Goal: Task Accomplishment & Management: Use online tool/utility

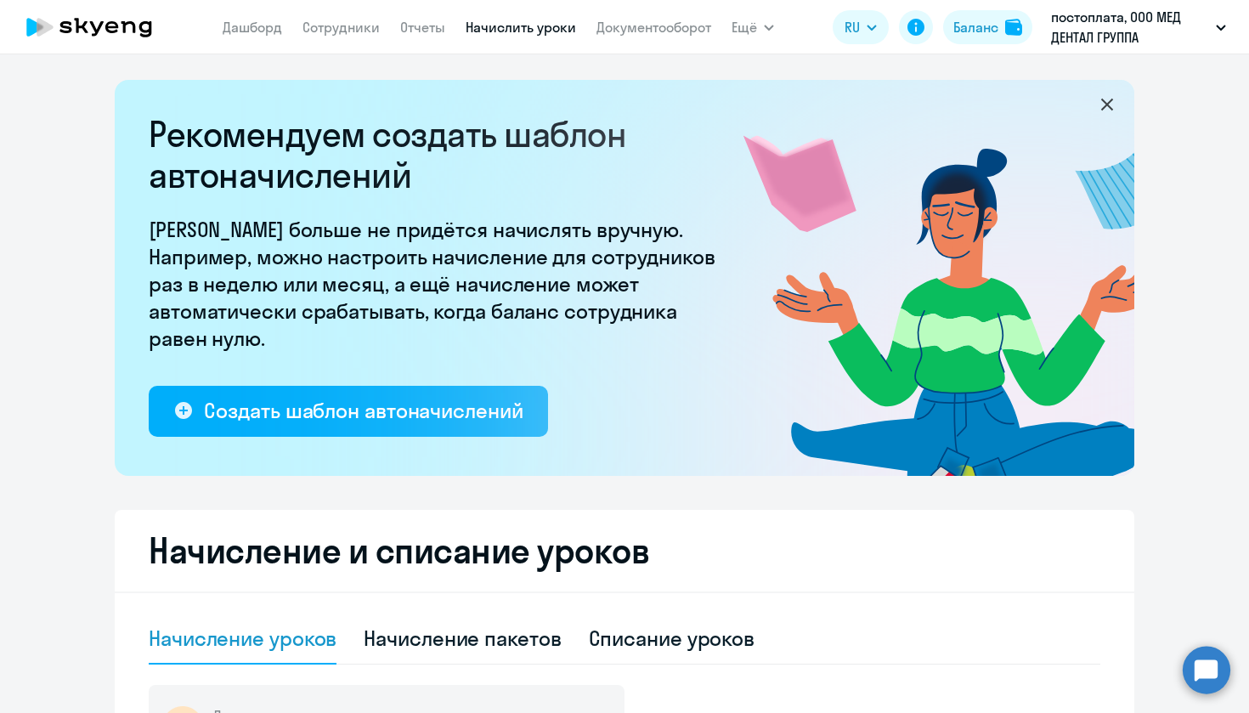
select select "10"
click at [515, 26] on link "Начислить уроки" at bounding box center [521, 27] width 110 height 17
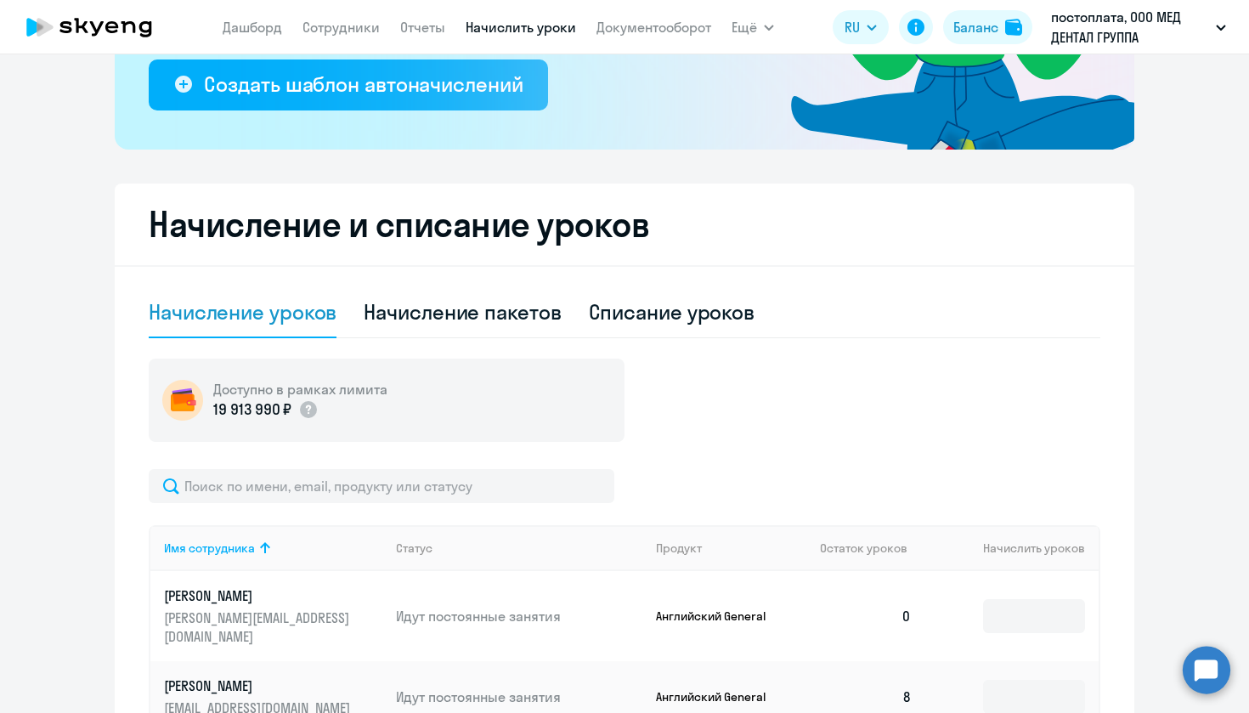
scroll to position [741, 0]
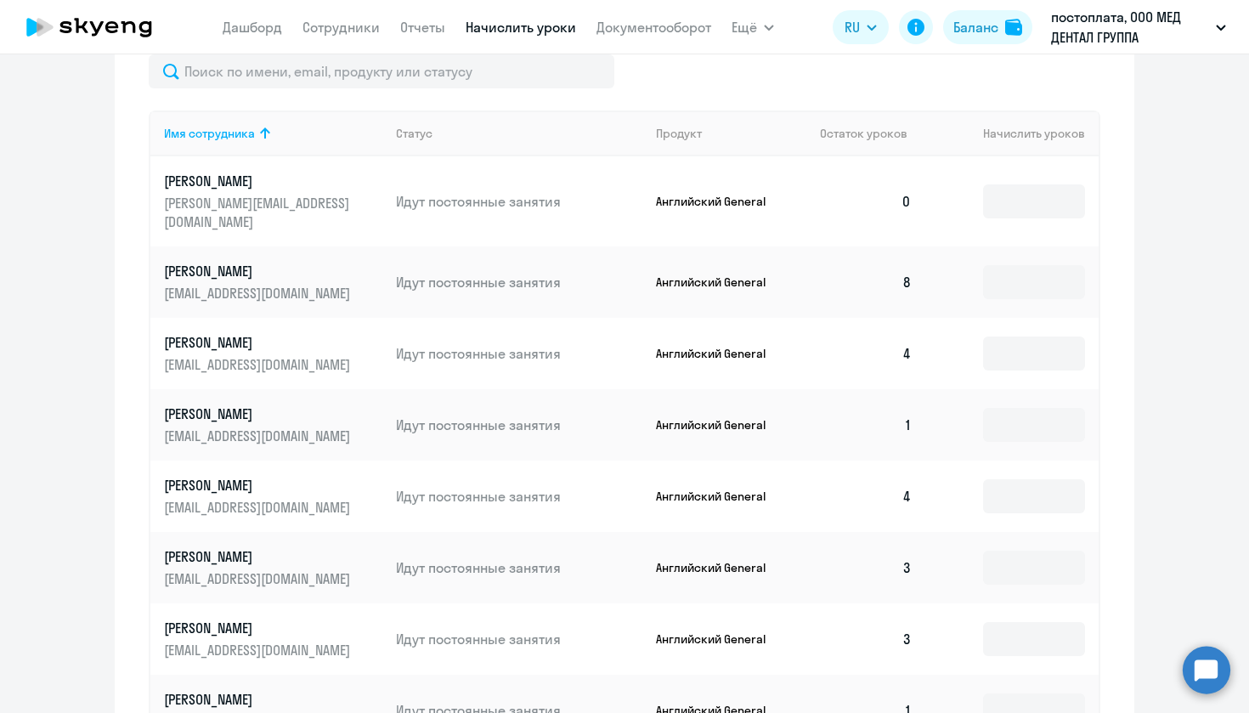
click at [904, 196] on td "0" at bounding box center [865, 201] width 119 height 90
click at [1031, 195] on input at bounding box center [1034, 201] width 102 height 34
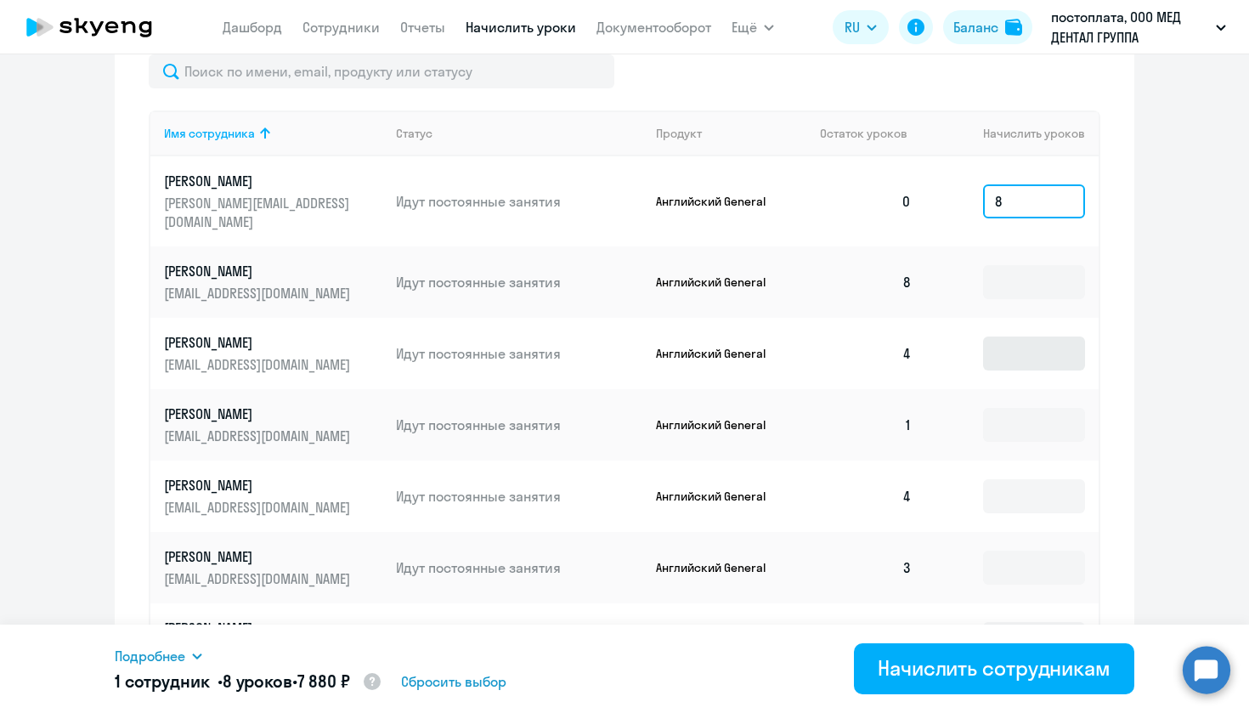
type input "8"
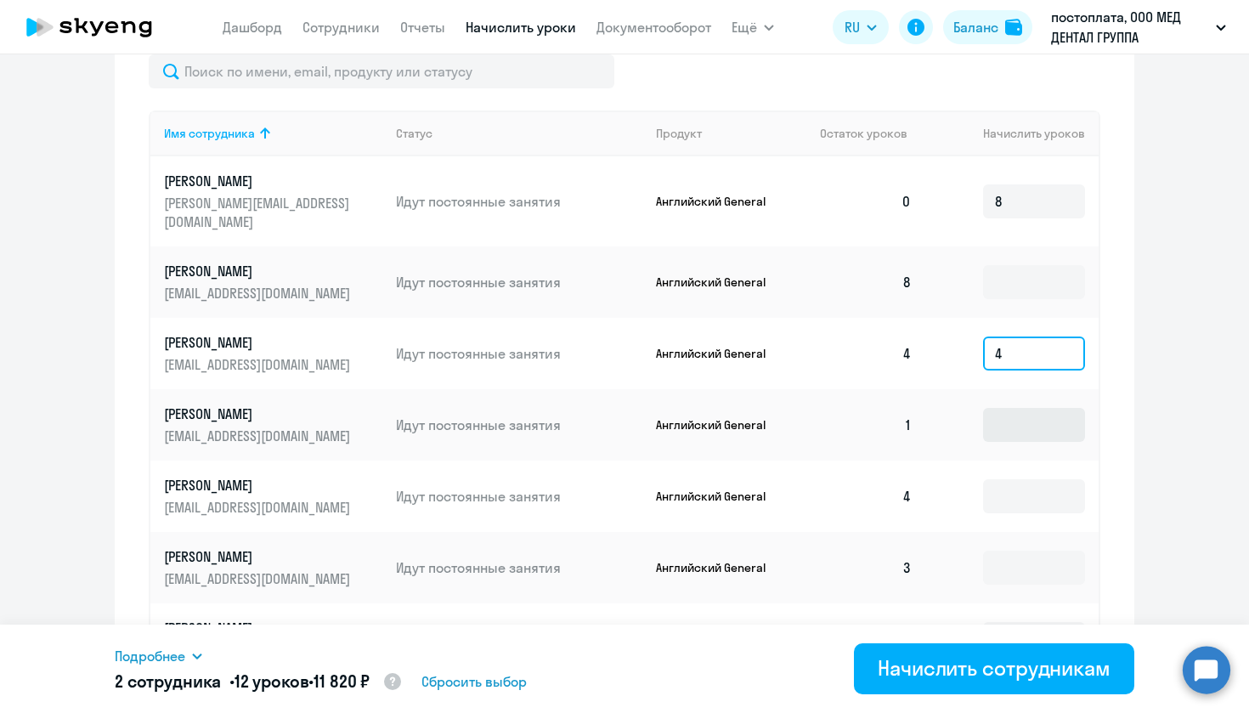
type input "4"
click at [1011, 410] on input at bounding box center [1034, 425] width 102 height 34
type input "7"
click at [1009, 479] on input at bounding box center [1034, 496] width 102 height 34
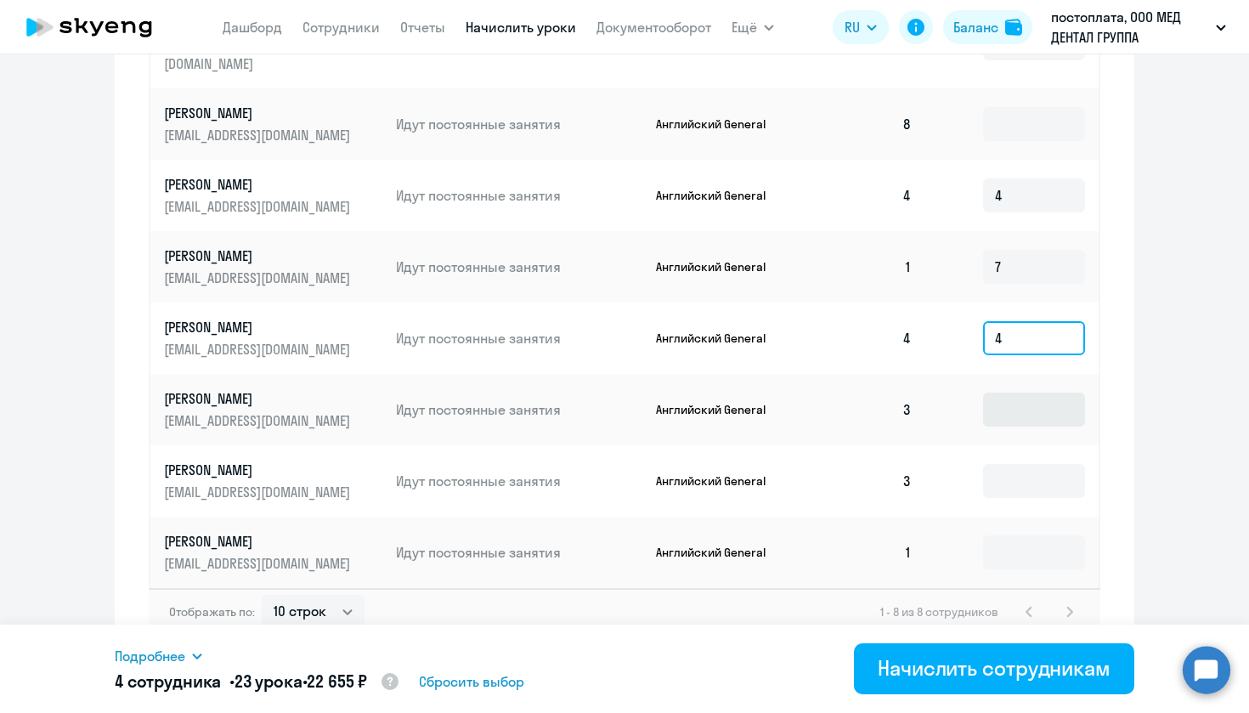
scroll to position [898, 0]
type input "4"
click at [1010, 393] on input at bounding box center [1034, 410] width 102 height 34
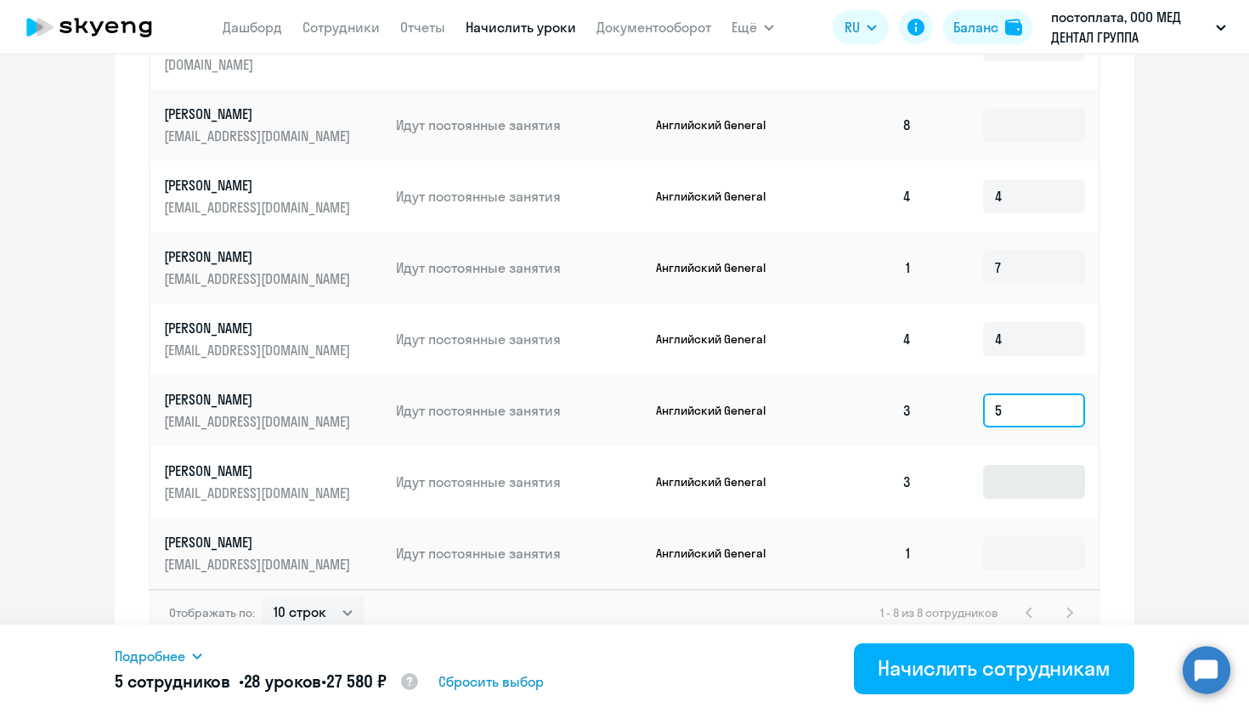
type input "5"
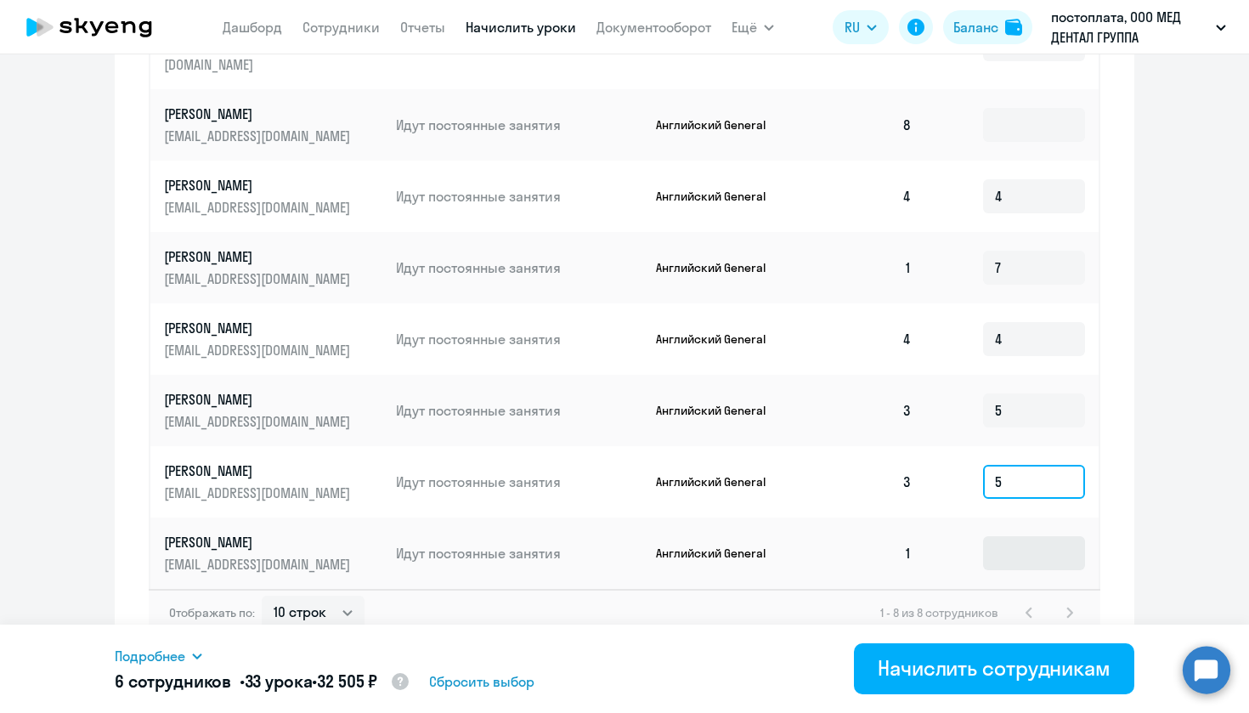
type input "5"
click at [997, 536] on input at bounding box center [1034, 553] width 102 height 34
type input "7"
click at [778, 614] on div "Отображать по: 10 строк 30 строк 50 строк 1 - 8 из 8 сотрудников" at bounding box center [625, 613] width 952 height 48
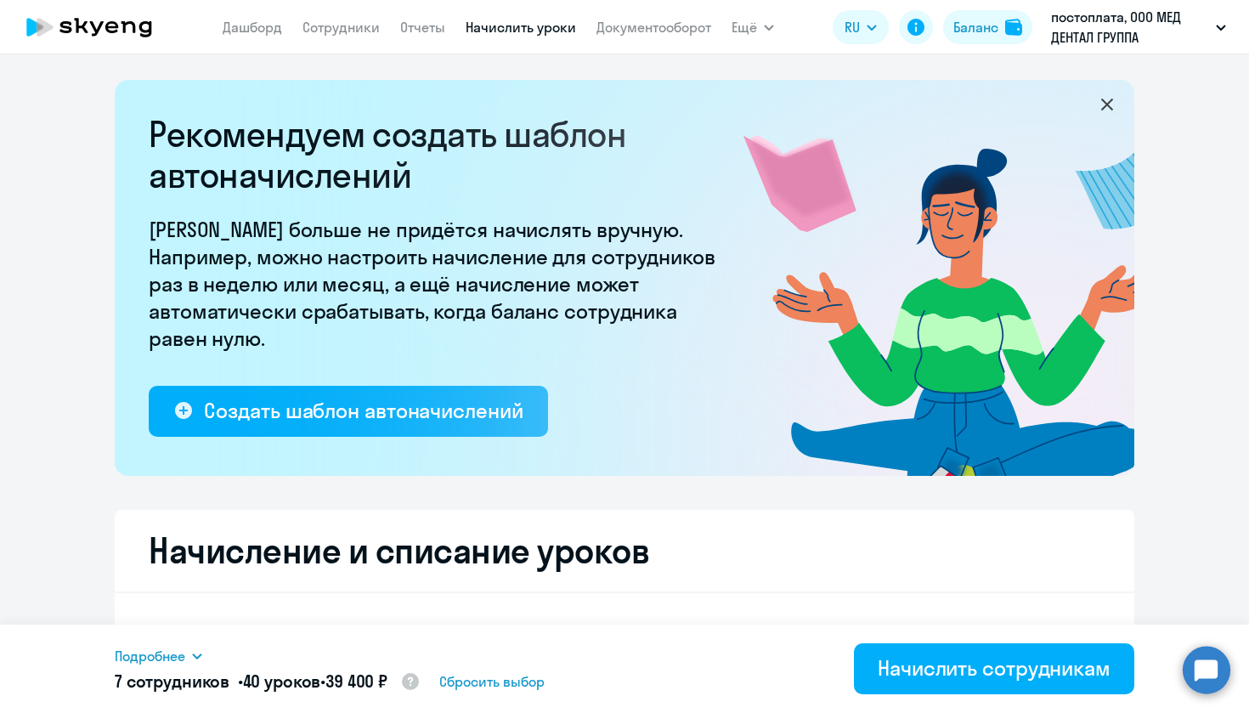
scroll to position [0, 0]
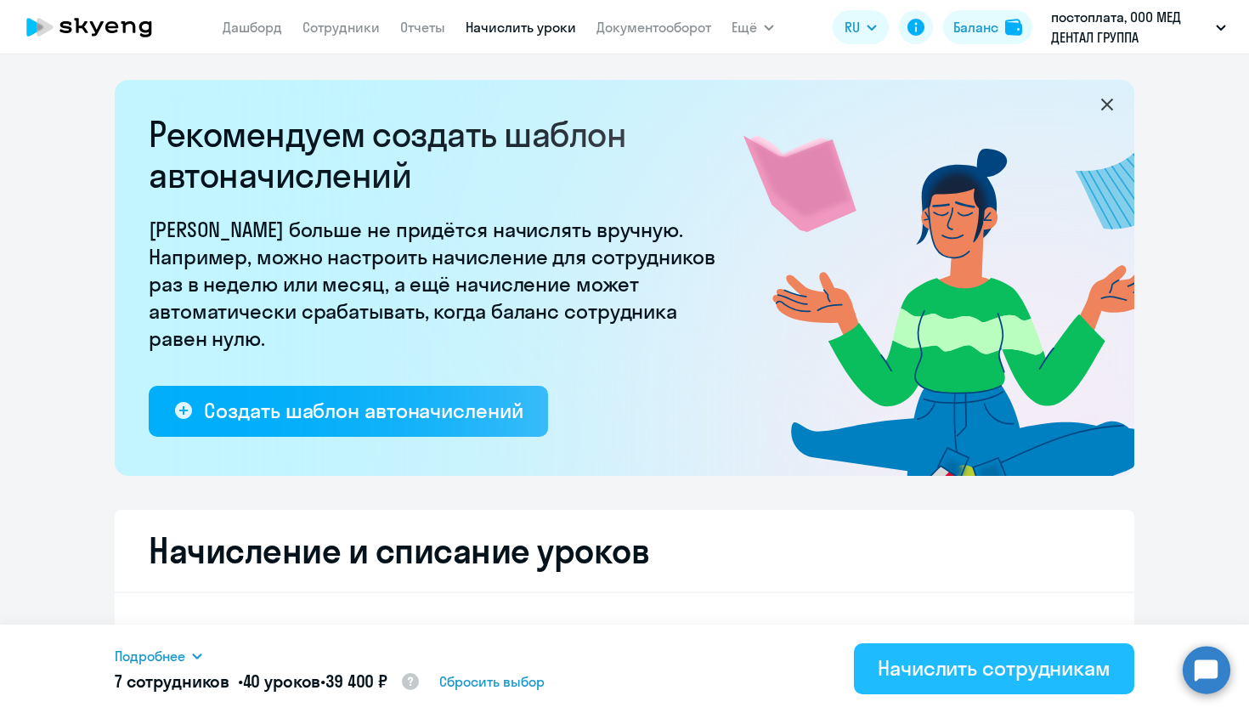
click at [988, 673] on div "Начислить сотрудникам" at bounding box center [994, 667] width 233 height 27
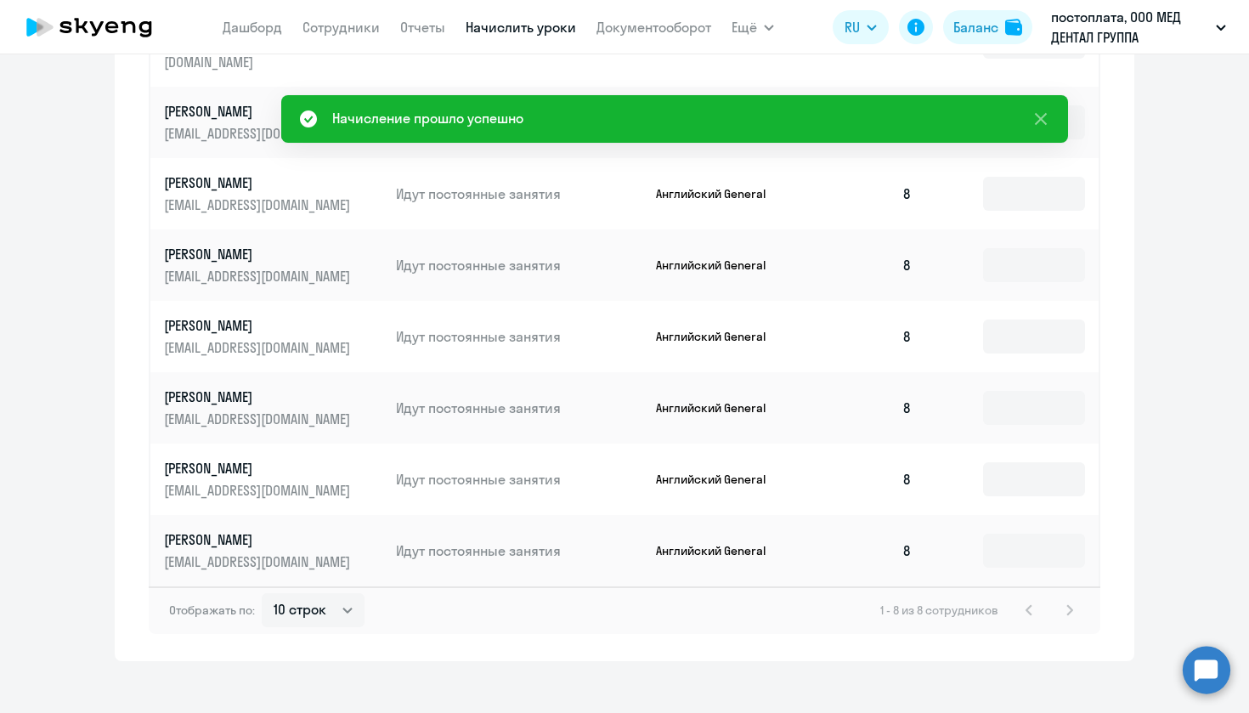
scroll to position [898, 0]
